Goal: Book appointment/travel/reservation

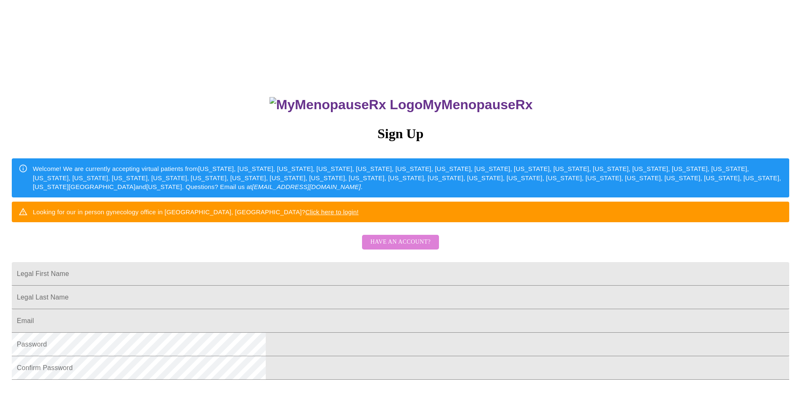
click at [418, 248] on span "Have an account?" at bounding box center [400, 242] width 60 height 11
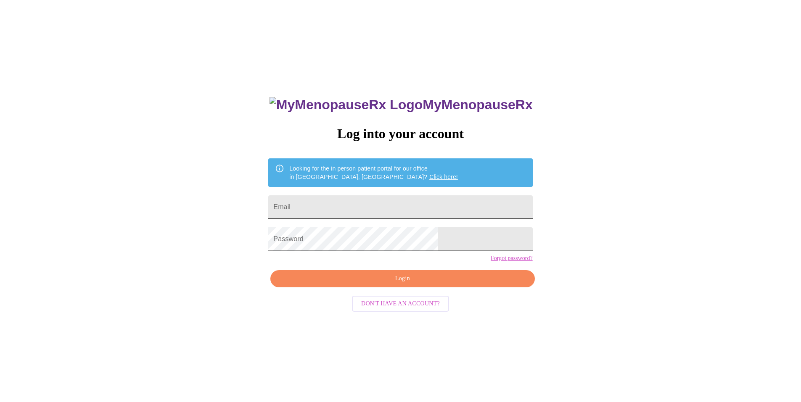
click at [368, 205] on input "Email" at bounding box center [400, 207] width 264 height 24
type input "[EMAIL_ADDRESS][DOMAIN_NAME]"
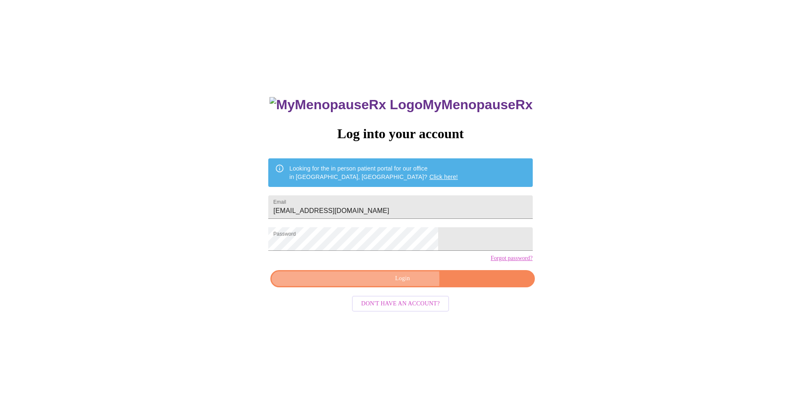
click at [357, 284] on span "Login" at bounding box center [402, 279] width 245 height 11
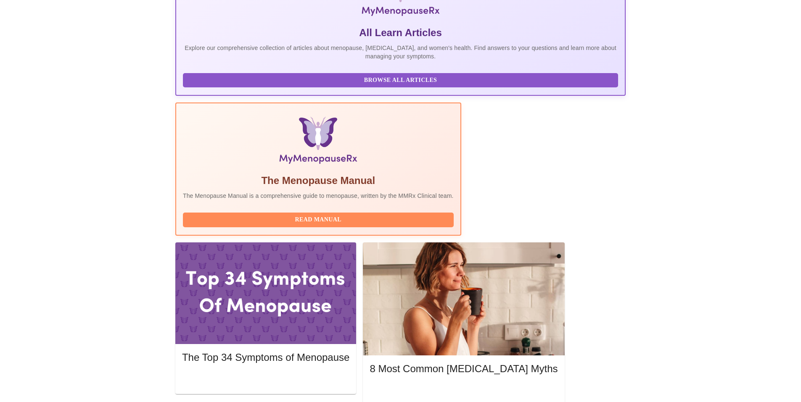
scroll to position [168, 0]
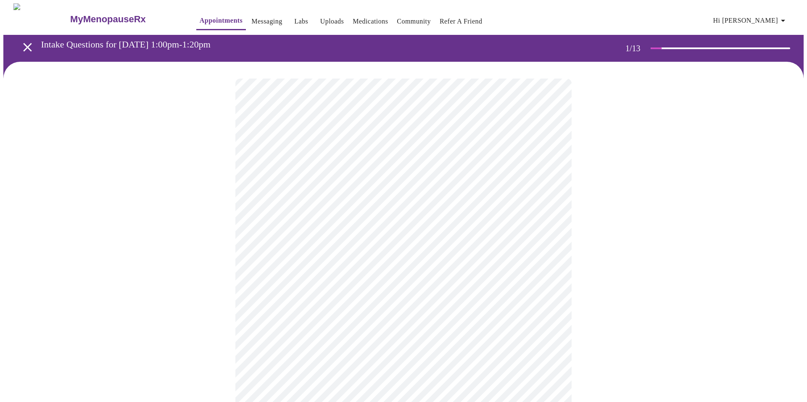
click at [548, 183] on body "MyMenopauseRx Appointments Messaging Labs Uploads Medications Community Refer a…" at bounding box center [403, 387] width 800 height 768
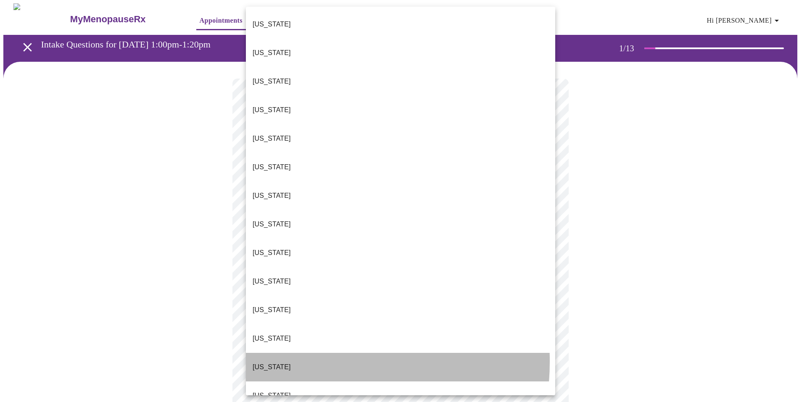
click at [286, 353] on li "[US_STATE]" at bounding box center [400, 367] width 309 height 29
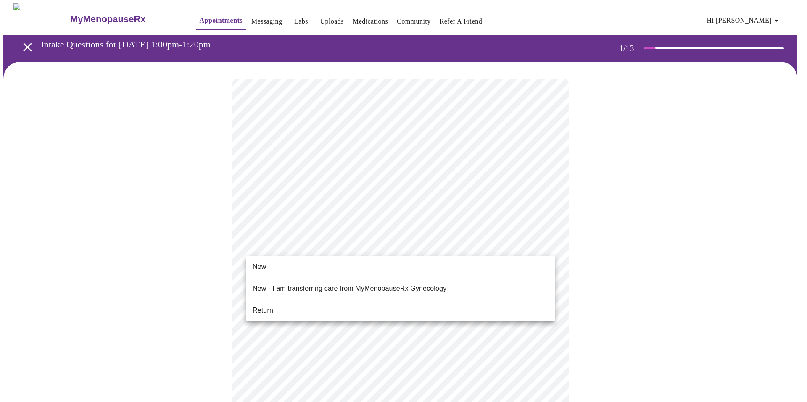
click at [321, 247] on body "MyMenopauseRx Appointments Messaging Labs Uploads Medications Community Refer a…" at bounding box center [403, 384] width 800 height 763
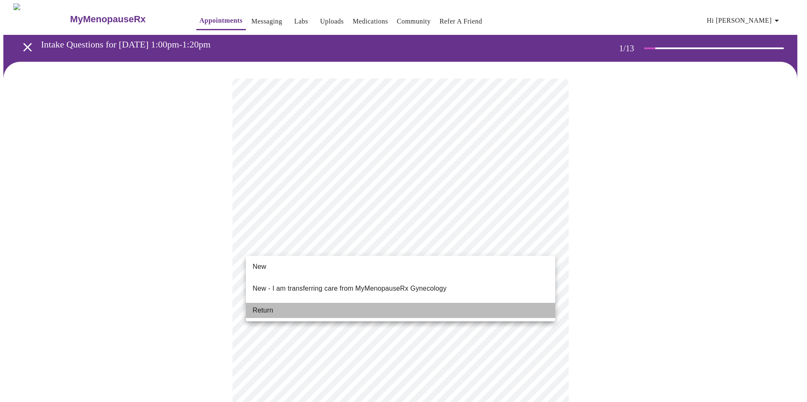
click at [290, 305] on li "Return" at bounding box center [400, 310] width 309 height 15
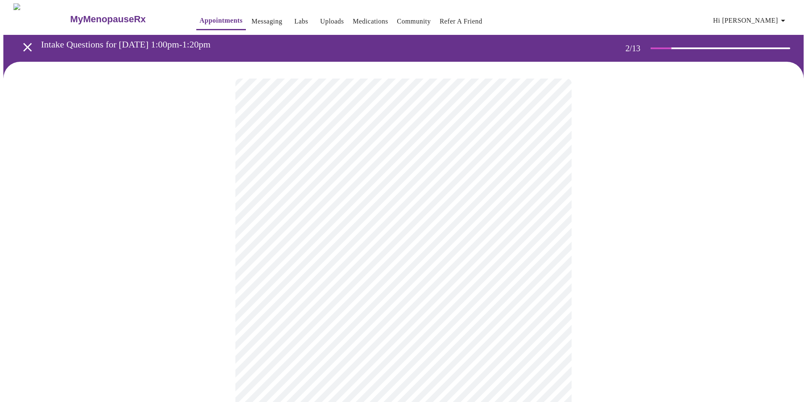
click at [548, 172] on body "MyMenopauseRx Appointments Messaging Labs Uploads Medications Community Refer a…" at bounding box center [403, 255] width 800 height 505
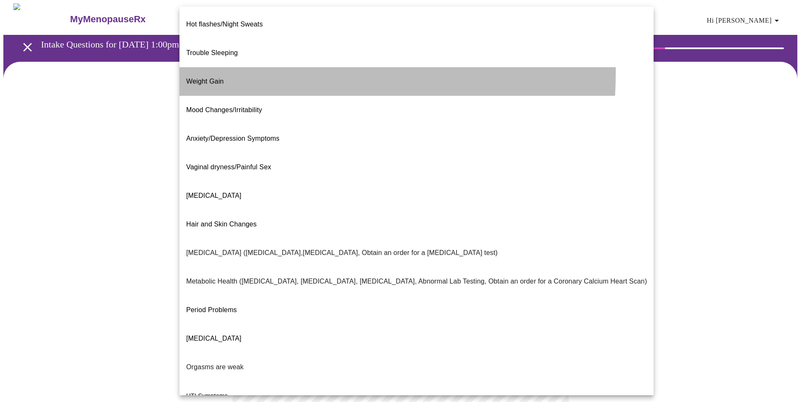
click at [207, 78] on span "Weight Gain" at bounding box center [204, 81] width 37 height 7
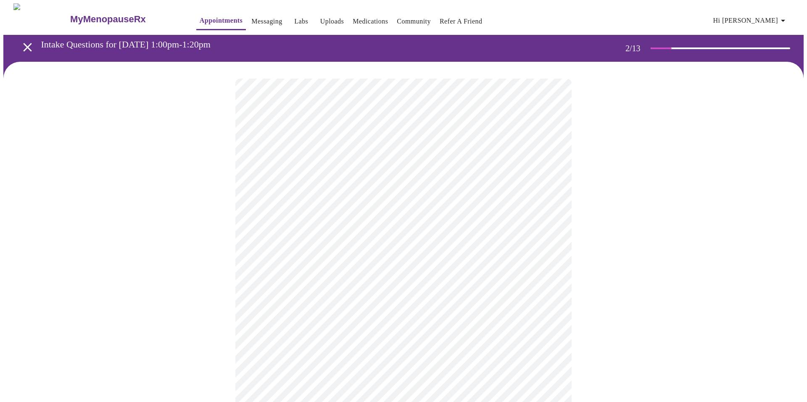
click at [548, 176] on body "MyMenopauseRx Appointments Messaging Labs Uploads Medications Community Refer a…" at bounding box center [403, 253] width 800 height 500
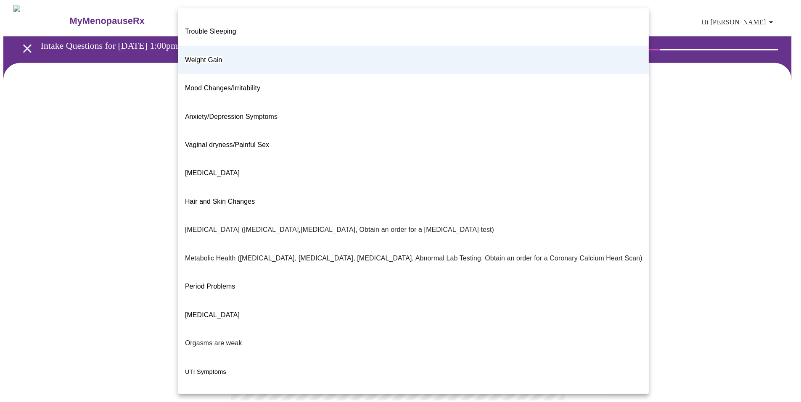
scroll to position [33, 0]
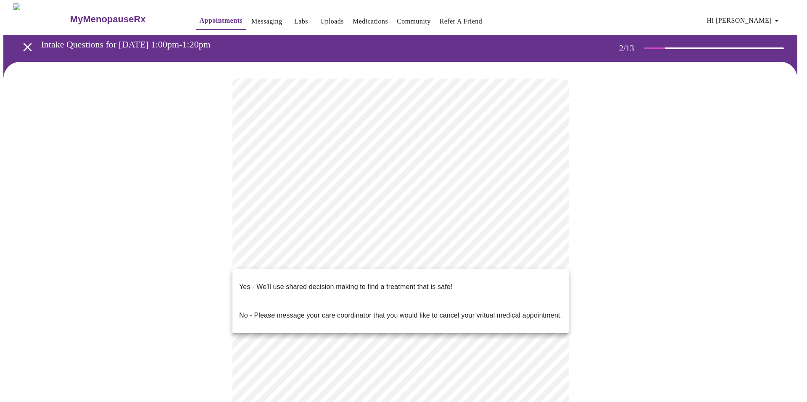
click at [545, 259] on body "MyMenopauseRx Appointments Messaging Labs Uploads Medications Community Refer a…" at bounding box center [403, 253] width 800 height 500
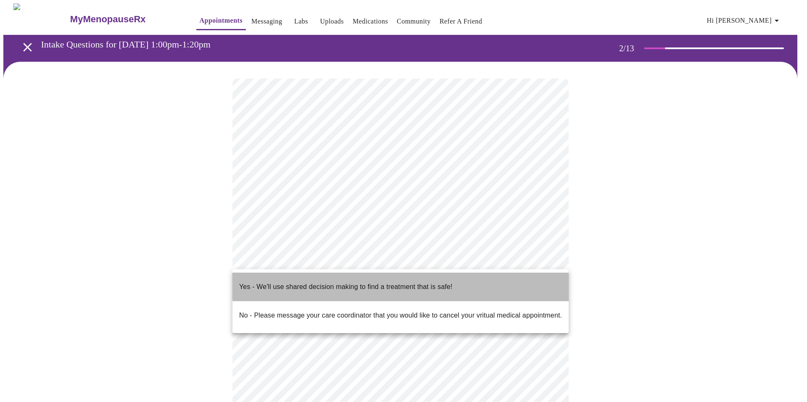
click at [453, 280] on li "Yes - We'll use shared decision making to find a treatment that is safe!" at bounding box center [400, 287] width 336 height 29
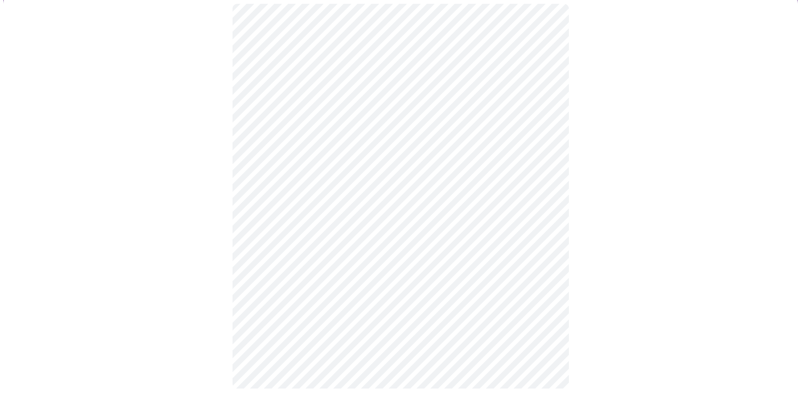
scroll to position [0, 0]
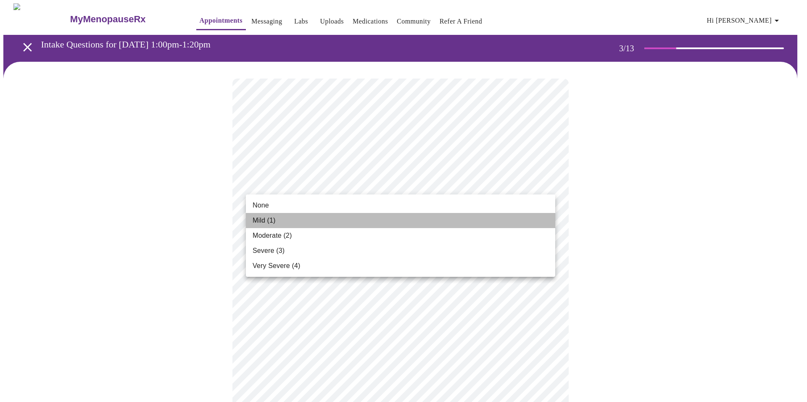
click at [312, 224] on li "Mild (1)" at bounding box center [400, 220] width 309 height 15
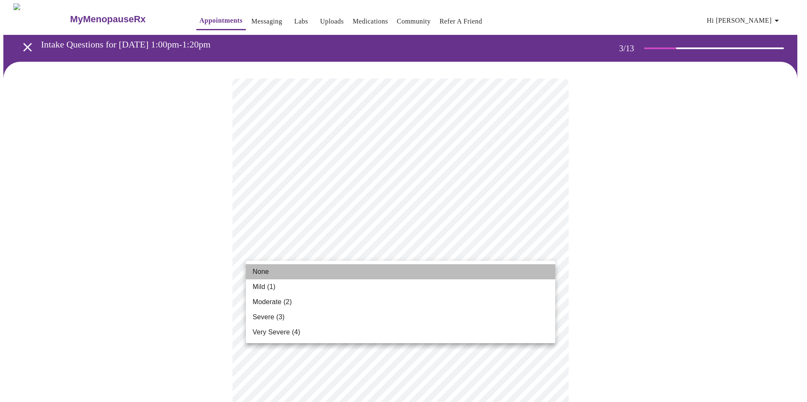
click at [277, 275] on li "None" at bounding box center [400, 271] width 309 height 15
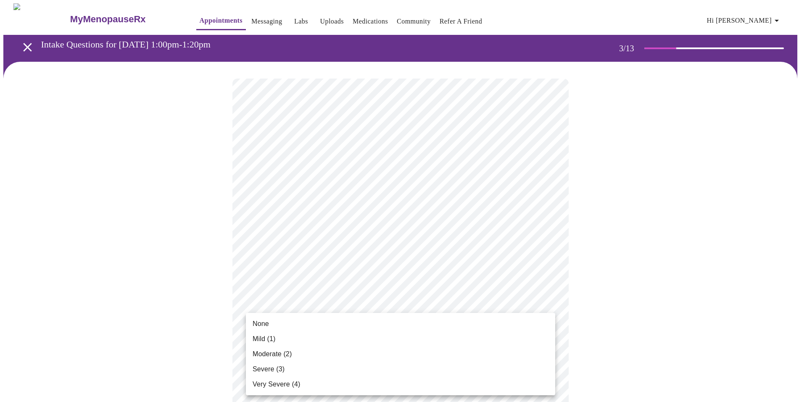
drag, startPoint x: 330, startPoint y: 361, endPoint x: 329, endPoint y: 372, distance: 10.6
click at [329, 372] on ul "None Mild (1) Moderate (2) Severe (3) Very Severe (4)" at bounding box center [400, 354] width 309 height 82
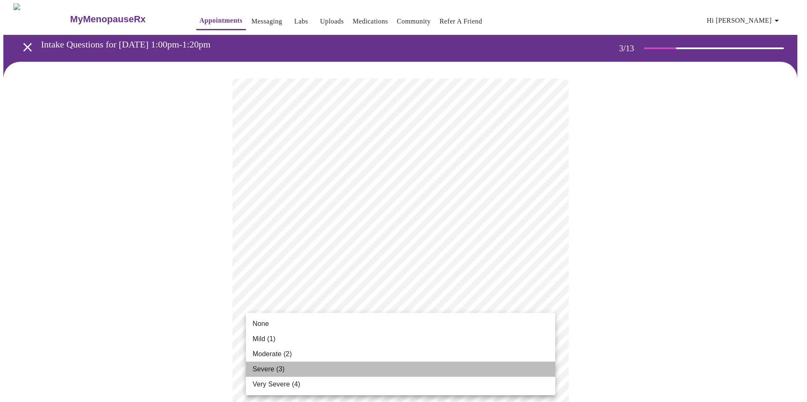
click at [329, 372] on li "Severe (3)" at bounding box center [400, 369] width 309 height 15
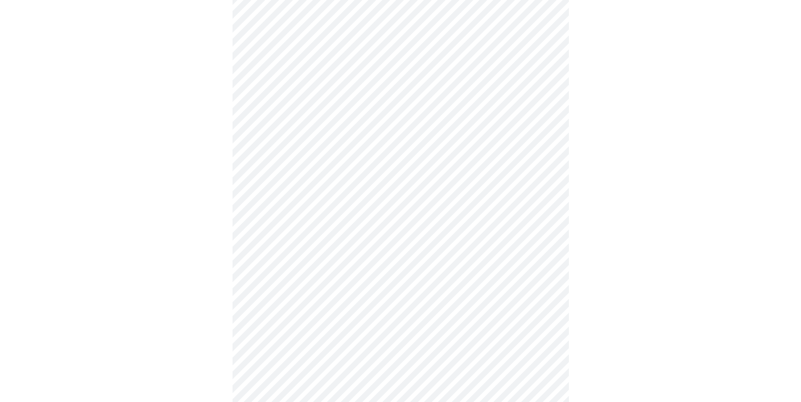
scroll to position [126, 0]
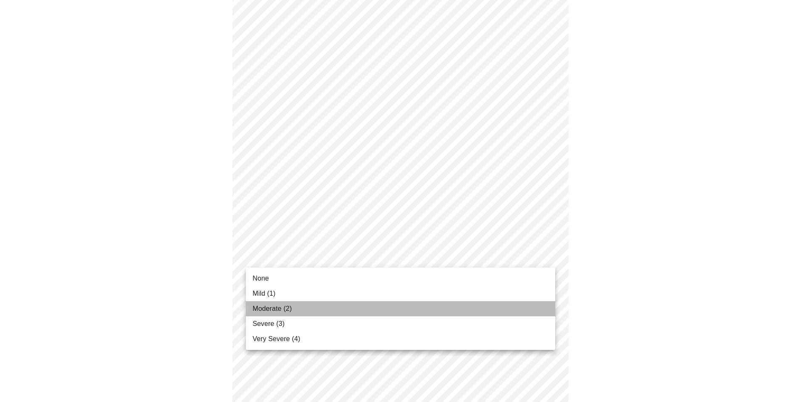
click at [303, 310] on li "Moderate (2)" at bounding box center [400, 308] width 309 height 15
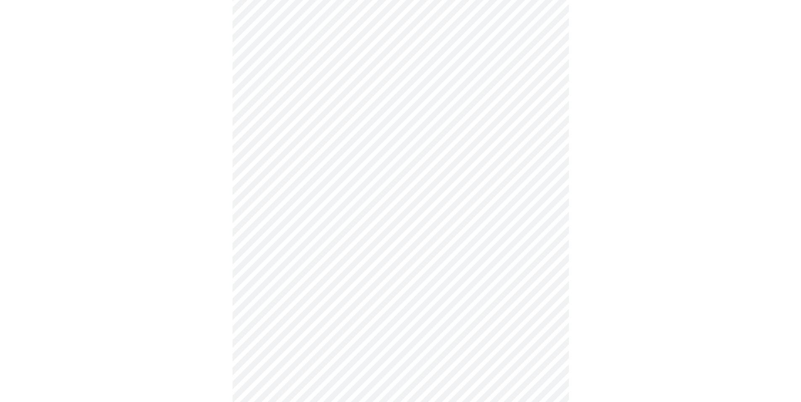
scroll to position [252, 0]
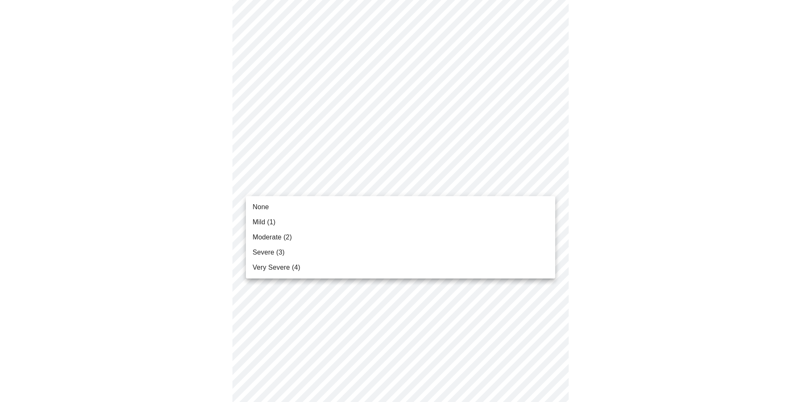
click at [296, 179] on body "MyMenopauseRx Appointments Messaging Labs Uploads Medications Community Refer a…" at bounding box center [403, 286] width 800 height 1071
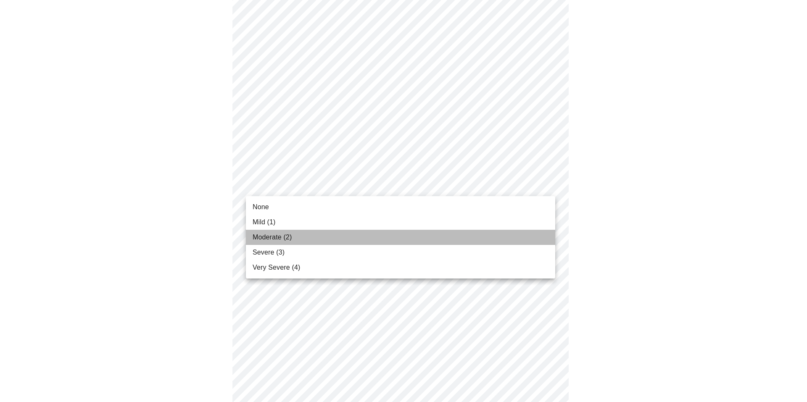
click at [291, 243] on li "Moderate (2)" at bounding box center [400, 237] width 309 height 15
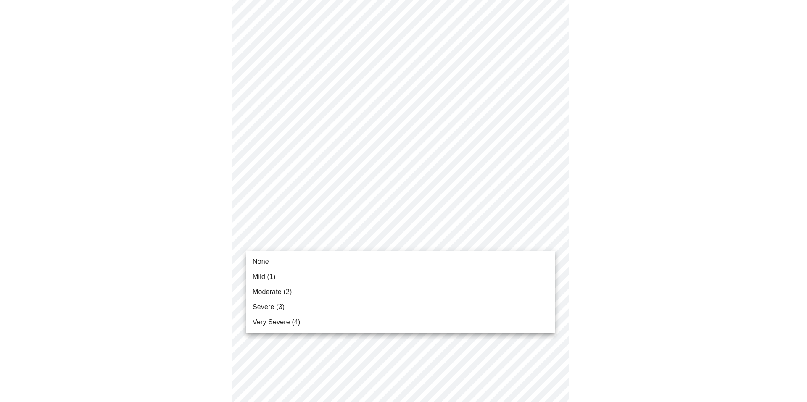
click at [286, 235] on body "MyMenopauseRx Appointments Messaging Labs Uploads Medications Community Refer a…" at bounding box center [403, 280] width 800 height 1059
click at [284, 292] on span "Moderate (2)" at bounding box center [272, 292] width 39 height 10
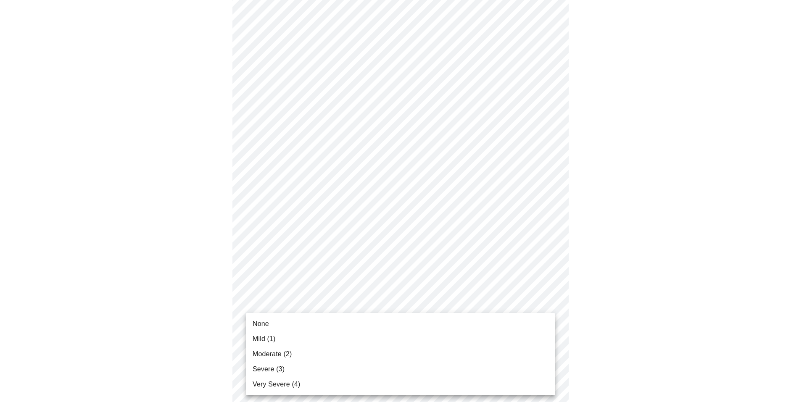
click at [328, 306] on body "MyMenopauseRx Appointments Messaging Labs Uploads Medications Community Refer a…" at bounding box center [403, 274] width 800 height 1047
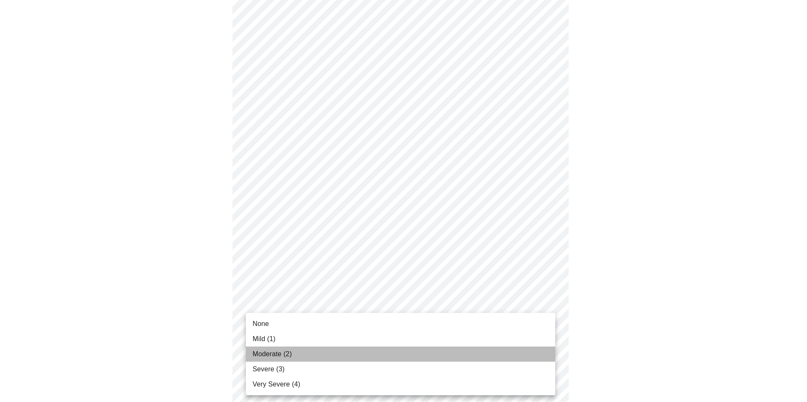
click at [298, 353] on li "Moderate (2)" at bounding box center [400, 354] width 309 height 15
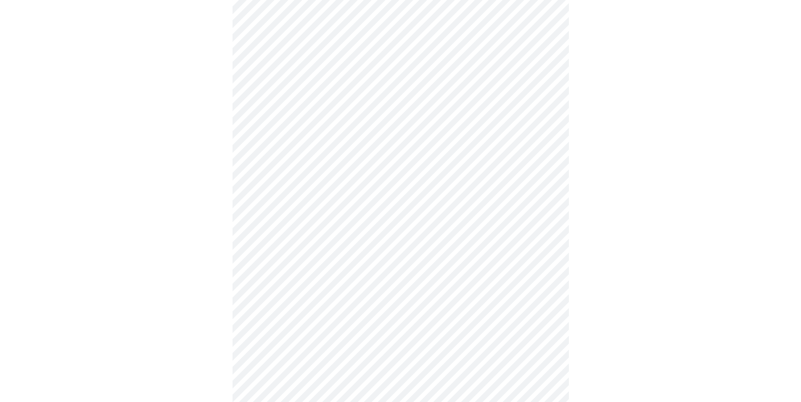
scroll to position [378, 0]
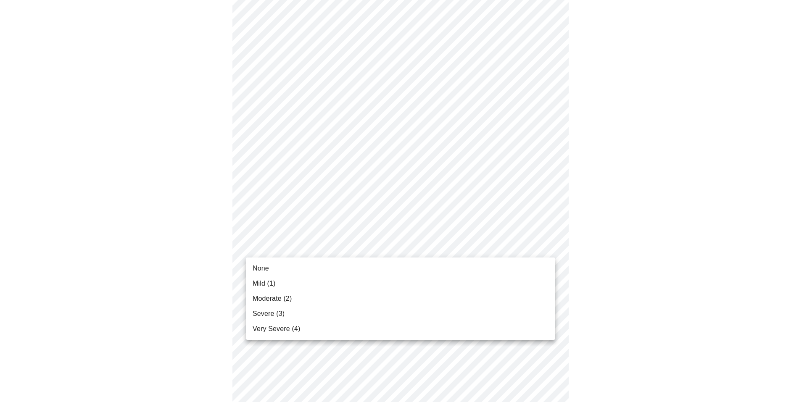
click at [337, 246] on body "MyMenopauseRx Appointments Messaging Labs Uploads Medications Community Refer a…" at bounding box center [403, 142] width 800 height 1035
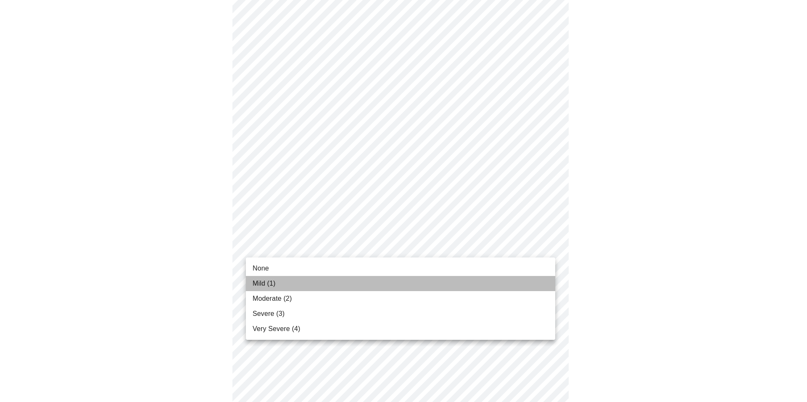
click at [313, 282] on li "Mild (1)" at bounding box center [400, 283] width 309 height 15
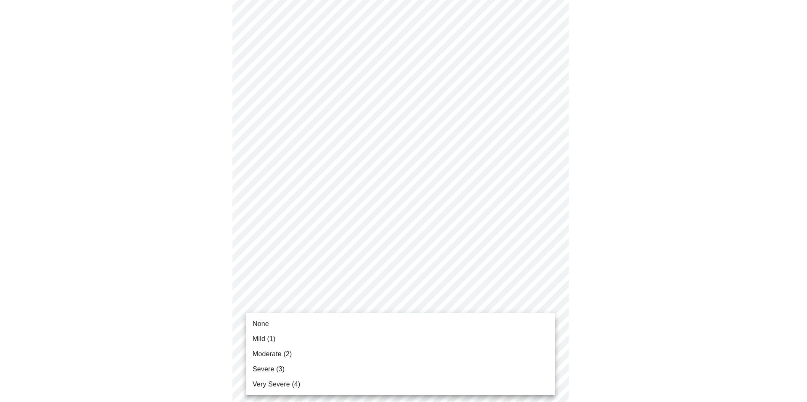
click at [344, 312] on body "MyMenopauseRx Appointments Messaging Labs Uploads Medications Community Refer a…" at bounding box center [403, 137] width 800 height 1024
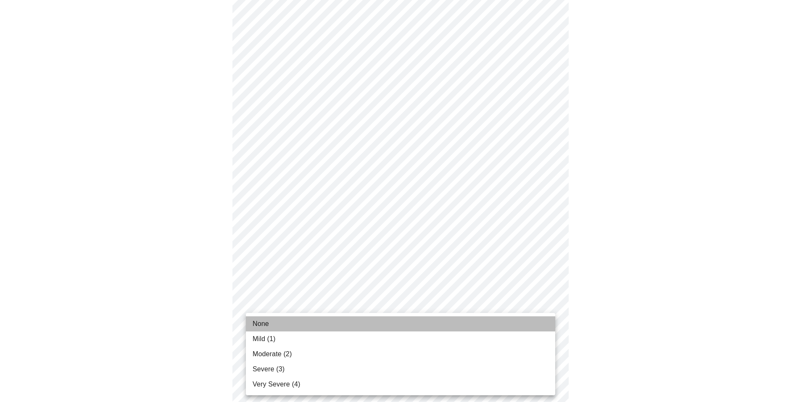
click at [334, 325] on li "None" at bounding box center [400, 323] width 309 height 15
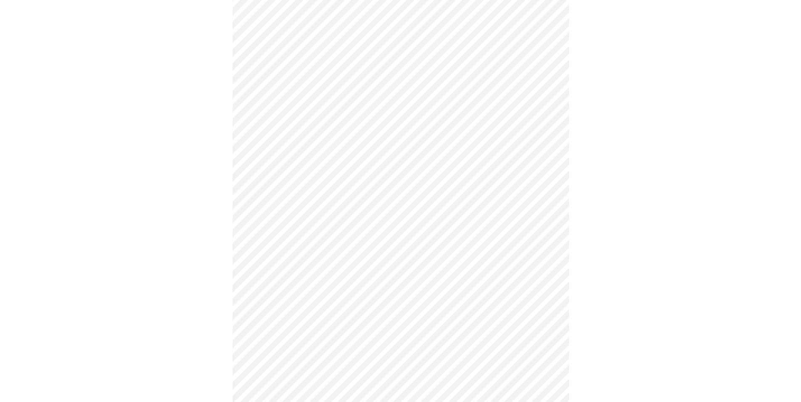
scroll to position [462, 0]
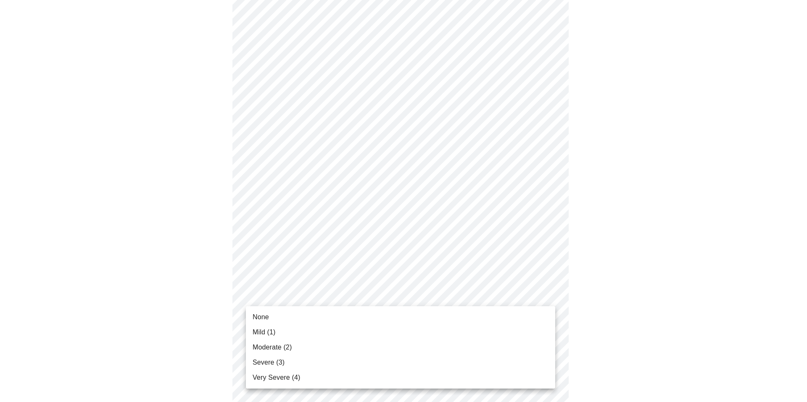
click at [350, 294] on body "MyMenopauseRx Appointments Messaging Labs Uploads Medications Community Refer a…" at bounding box center [403, 47] width 800 height 1012
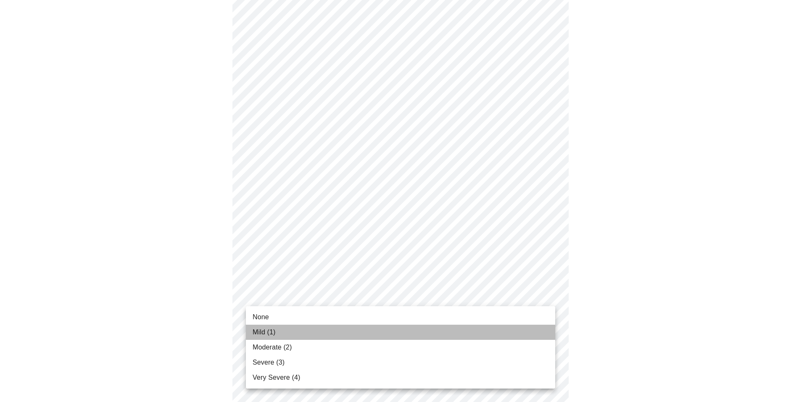
click at [329, 333] on li "Mild (1)" at bounding box center [400, 332] width 309 height 15
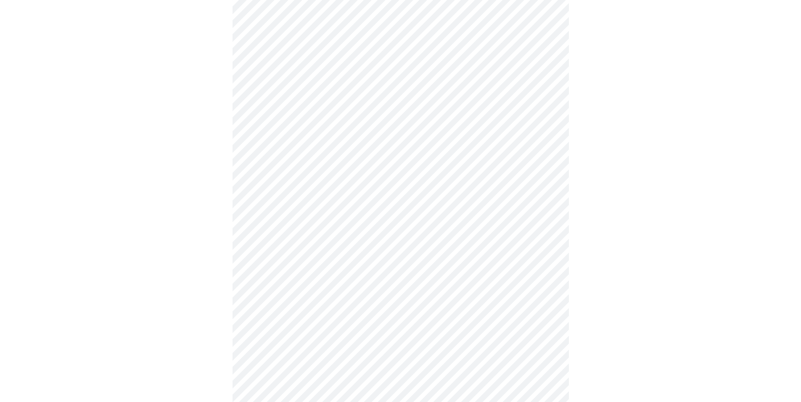
scroll to position [546, 0]
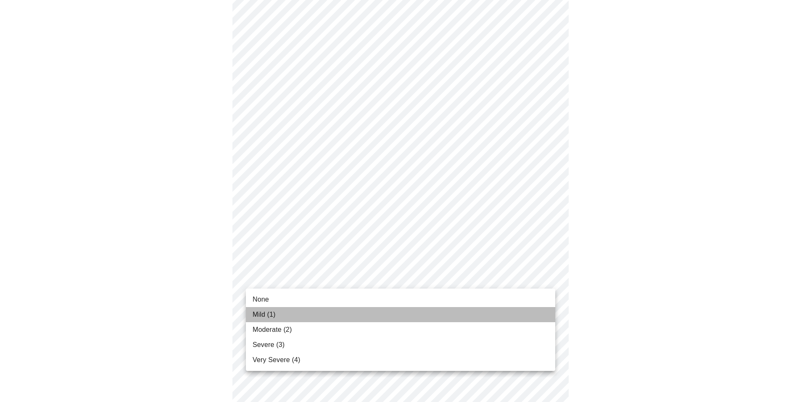
click at [354, 319] on li "Mild (1)" at bounding box center [400, 314] width 309 height 15
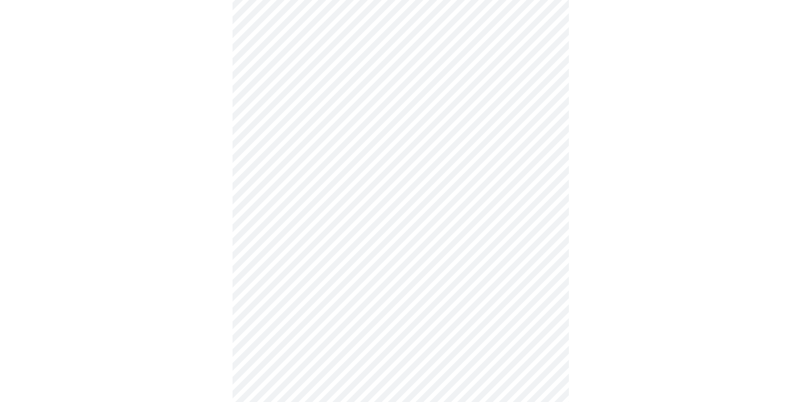
scroll to position [294, 0]
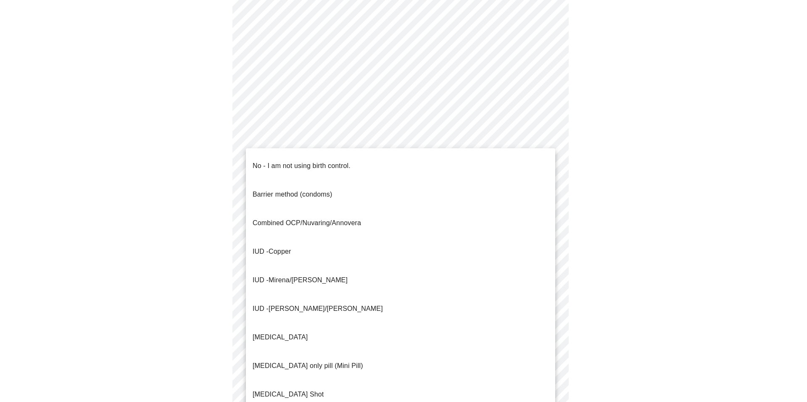
click at [429, 284] on body "MyMenopauseRx Appointments Messaging Labs Uploads Medications Community Refer a…" at bounding box center [403, 124] width 800 height 830
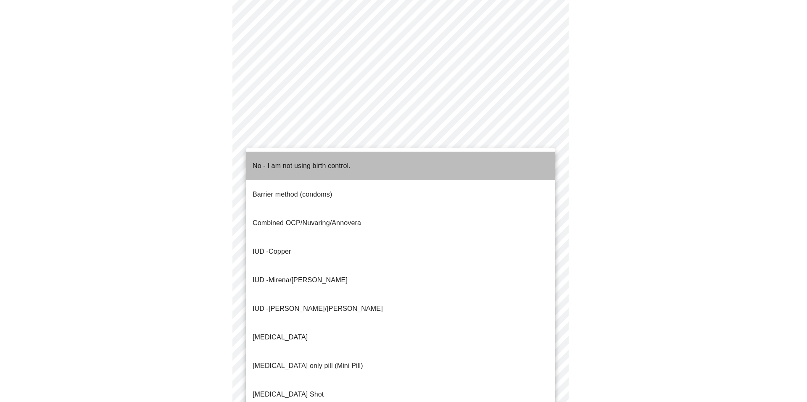
click at [321, 166] on span "No - I am not using birth control." at bounding box center [302, 166] width 98 height 24
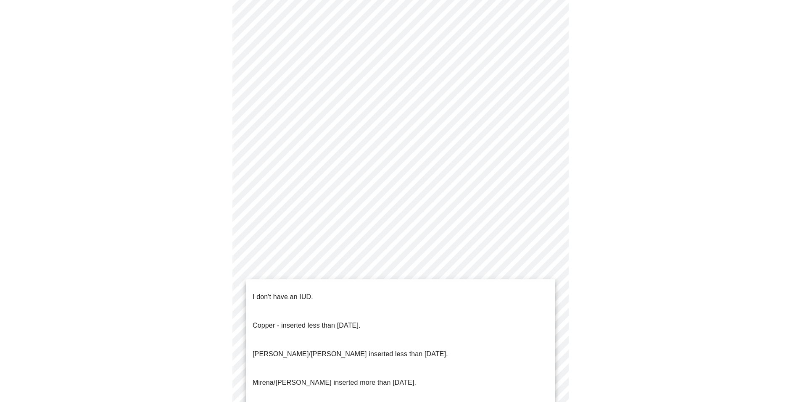
click at [352, 348] on body "MyMenopauseRx Appointments Messaging Labs Uploads Medications Community Refer a…" at bounding box center [403, 121] width 800 height 824
click at [333, 295] on li "I don't have an IUD." at bounding box center [400, 297] width 309 height 29
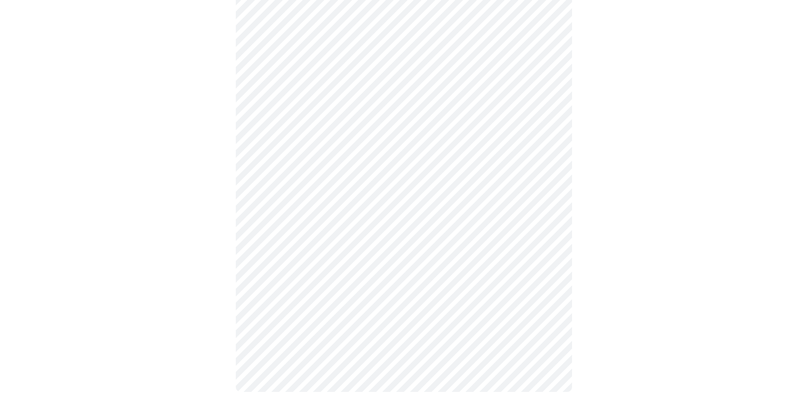
scroll to position [417, 0]
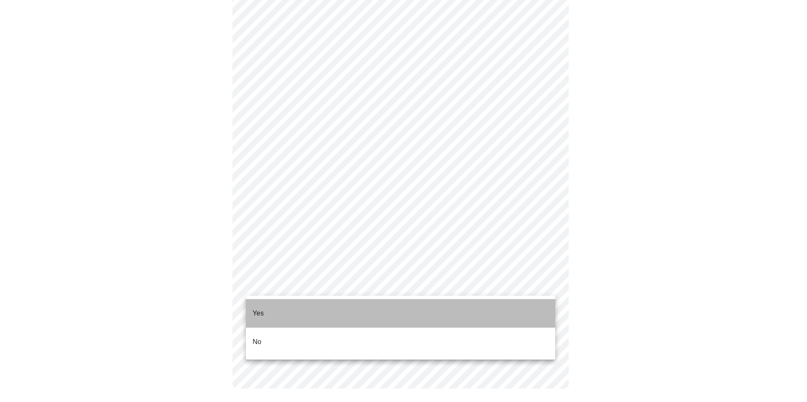
click at [313, 308] on li "Yes" at bounding box center [400, 313] width 309 height 29
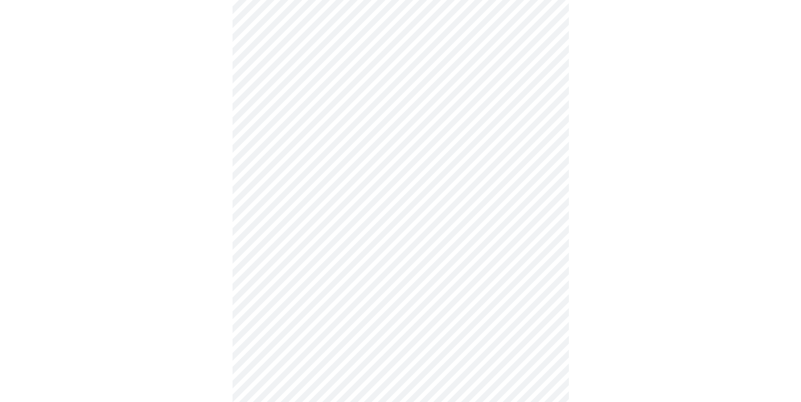
scroll to position [328, 0]
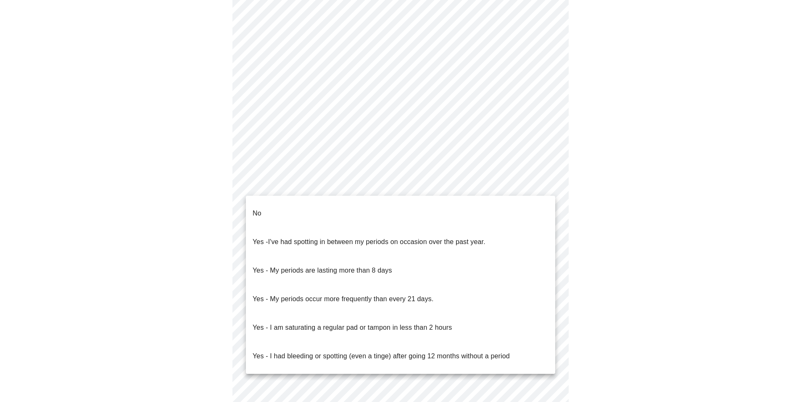
click at [387, 183] on body "MyMenopauseRx Appointments Messaging Labs Uploads Medications Community Refer a…" at bounding box center [403, 82] width 800 height 814
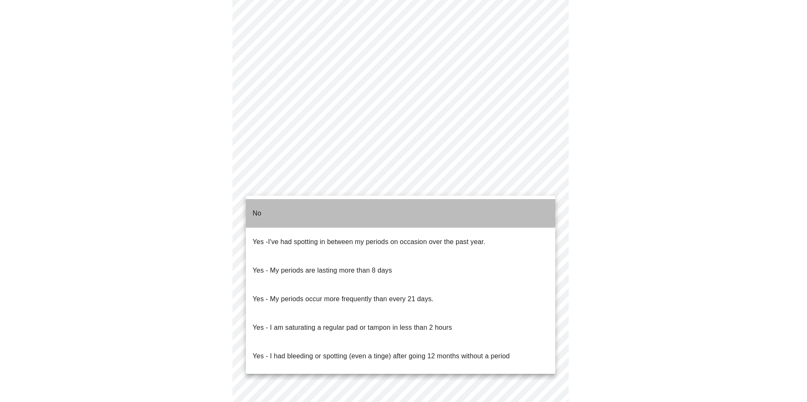
click at [379, 209] on li "No" at bounding box center [400, 213] width 309 height 29
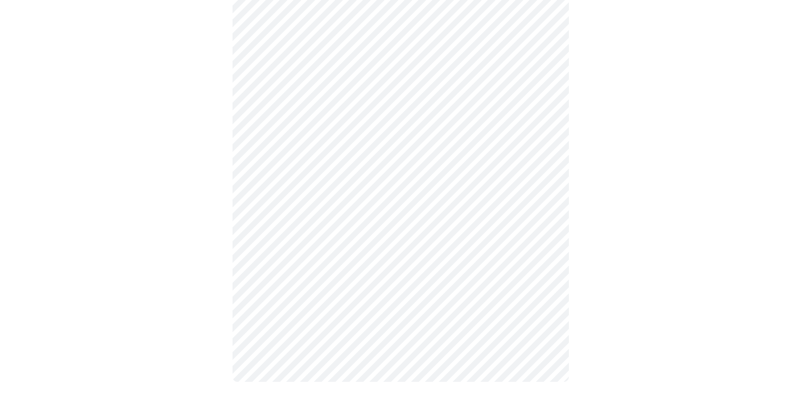
scroll to position [0, 0]
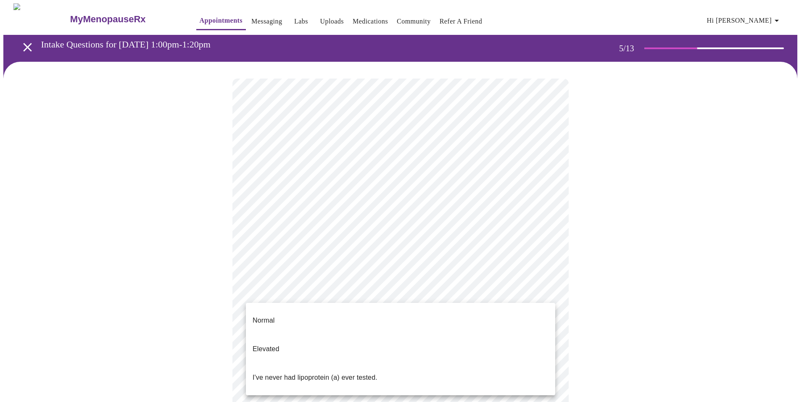
click at [377, 291] on body "MyMenopauseRx Appointments Messaging Labs Uploads Medications Community Refer a…" at bounding box center [403, 313] width 800 height 621
click at [366, 373] on p "I've never had lipoprotein (a) ever tested." at bounding box center [315, 378] width 125 height 10
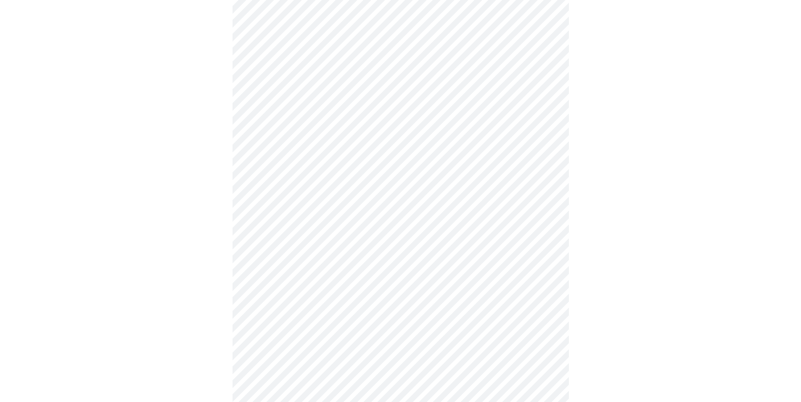
scroll to position [1975, 0]
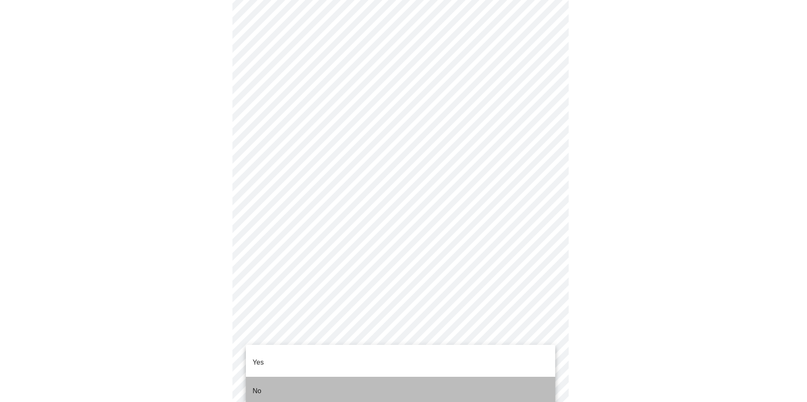
click at [325, 378] on li "No" at bounding box center [400, 391] width 309 height 29
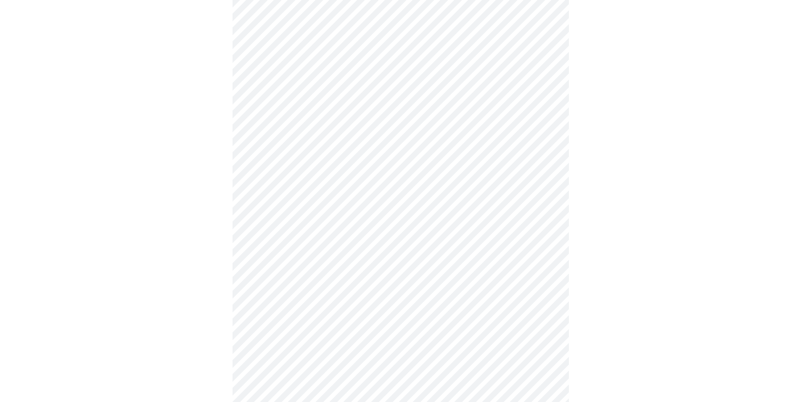
scroll to position [2143, 0]
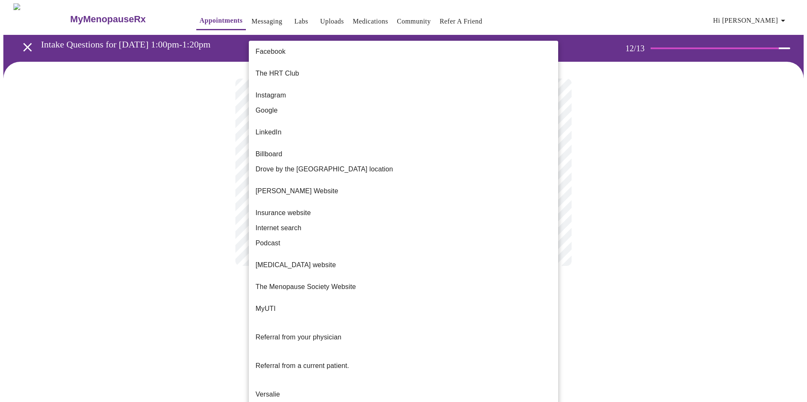
click at [472, 168] on body "MyMenopauseRx Appointments Messaging Labs Uploads Medications Community Refer a…" at bounding box center [403, 142] width 800 height 279
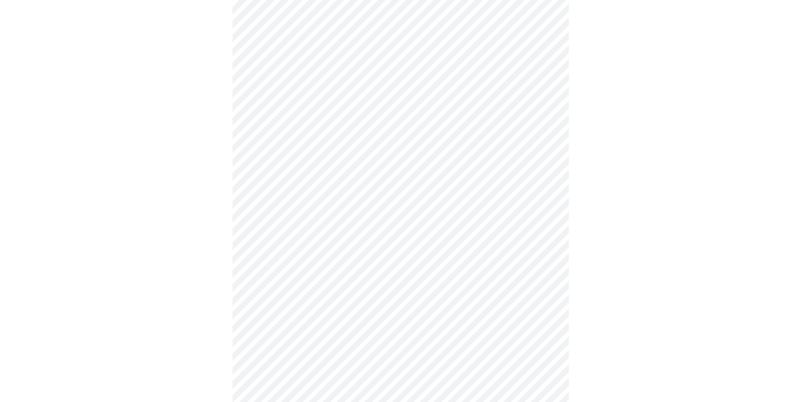
scroll to position [310, 0]
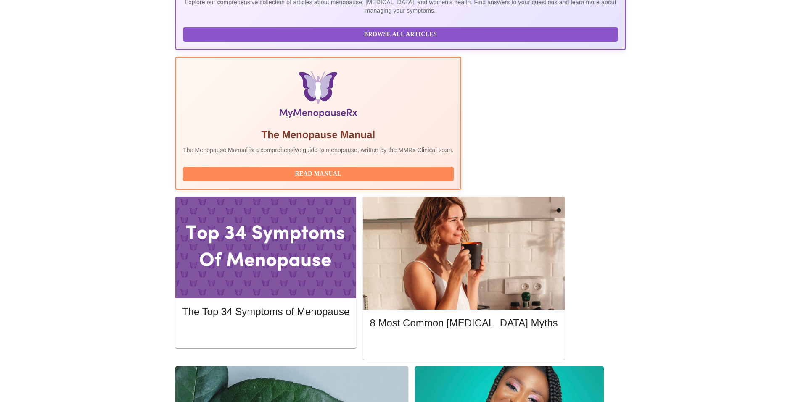
scroll to position [213, 0]
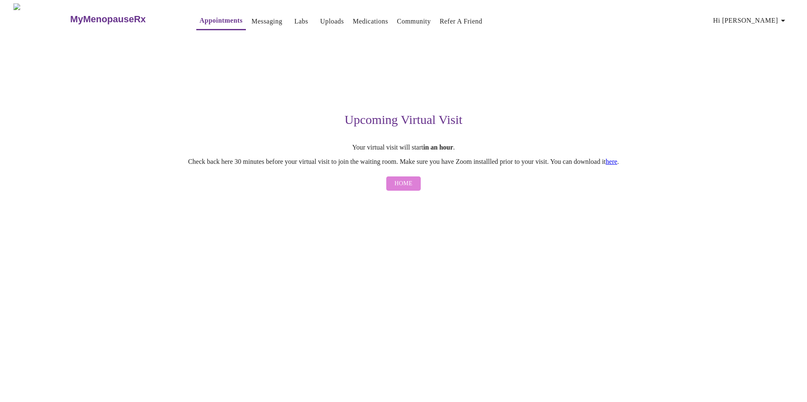
click at [409, 189] on span "Home" at bounding box center [404, 184] width 18 height 11
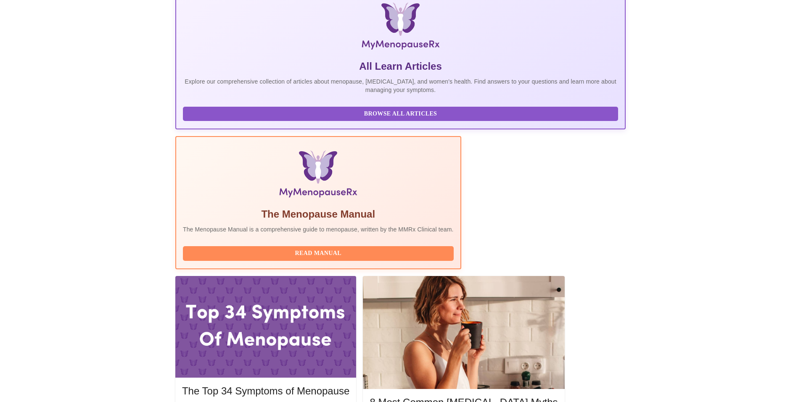
scroll to position [168, 0]
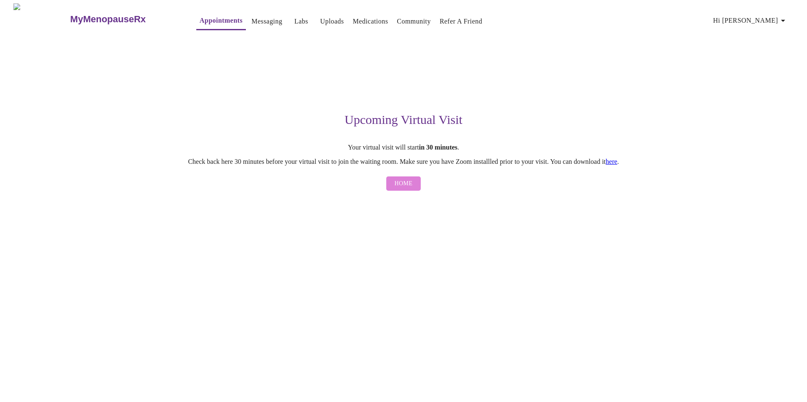
click at [406, 184] on span "Home" at bounding box center [404, 184] width 18 height 11
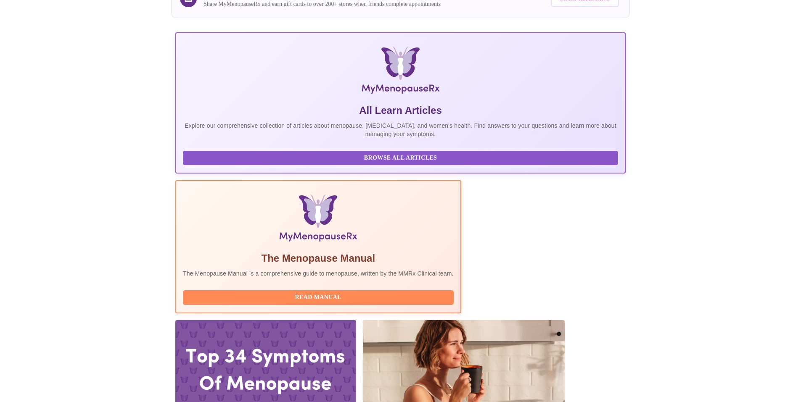
scroll to position [168, 0]
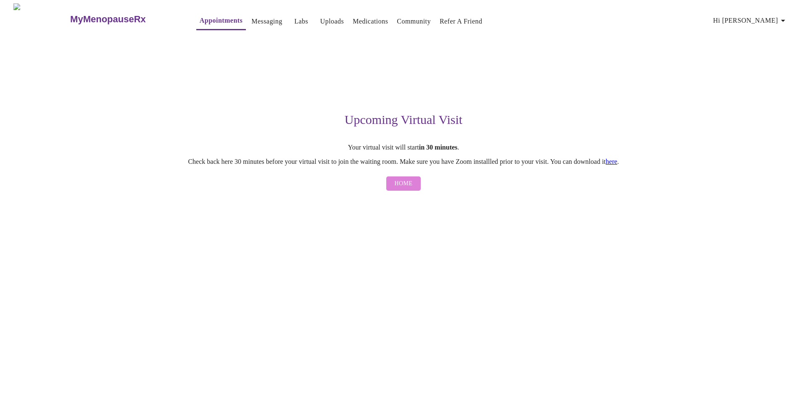
click at [403, 185] on span "Home" at bounding box center [404, 184] width 18 height 11
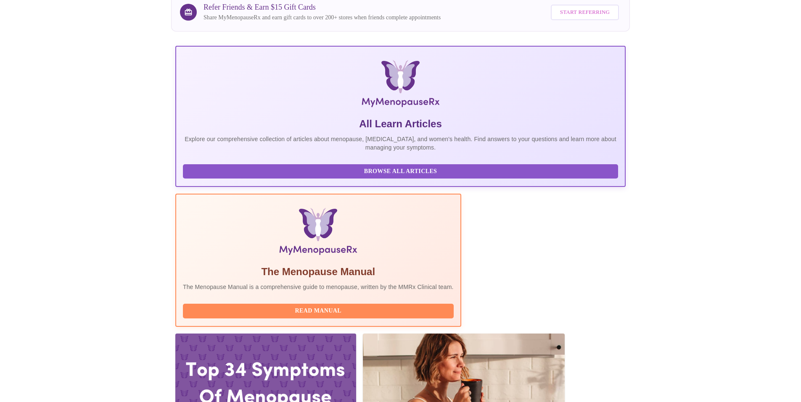
scroll to position [210, 0]
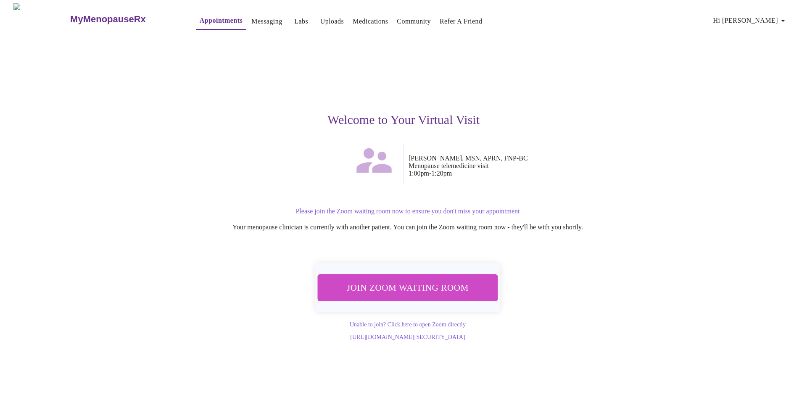
click at [448, 282] on span "Join Zoom Waiting Room" at bounding box center [408, 288] width 158 height 16
click at [372, 290] on span "Join Zoom Waiting Room" at bounding box center [408, 288] width 158 height 16
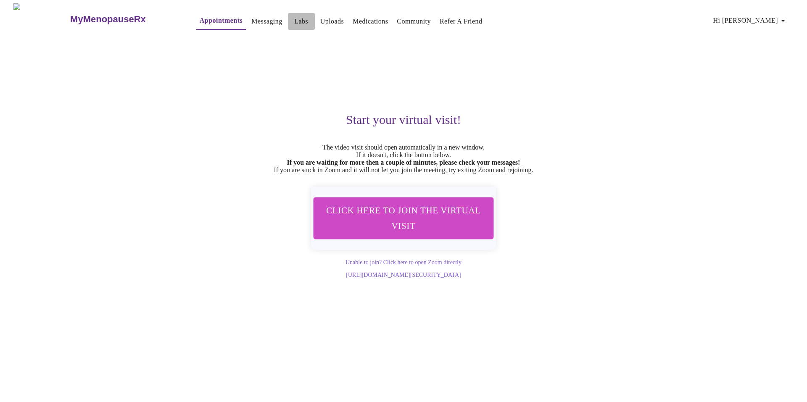
click at [294, 20] on link "Labs" at bounding box center [301, 22] width 14 height 12
